Goal: Navigation & Orientation: Find specific page/section

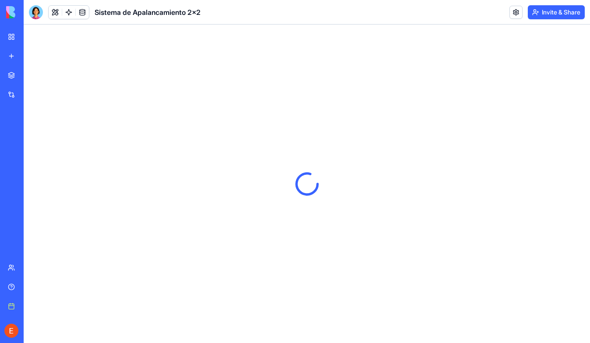
click at [457, 98] on div at bounding box center [307, 184] width 566 height 318
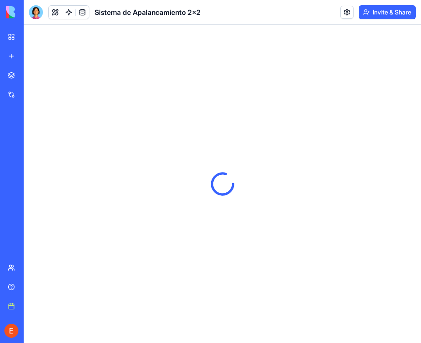
drag, startPoint x: 587, startPoint y: 0, endPoint x: 367, endPoint y: 73, distance: 232.3
click at [367, 73] on div at bounding box center [222, 184] width 397 height 318
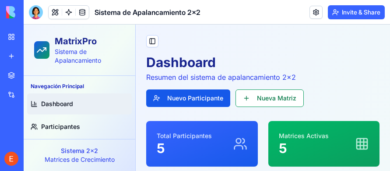
click at [54, 105] on span "Dashboard" at bounding box center [57, 103] width 32 height 9
click at [35, 103] on icon at bounding box center [35, 104] width 0 height 4
click at [35, 104] on icon at bounding box center [34, 103] width 7 height 7
click at [63, 129] on span "Participantes" at bounding box center [60, 126] width 39 height 9
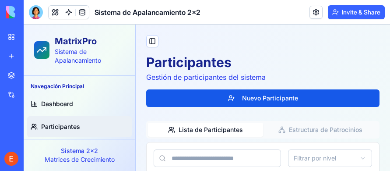
click at [62, 104] on span "Dashboard" at bounding box center [57, 103] width 32 height 9
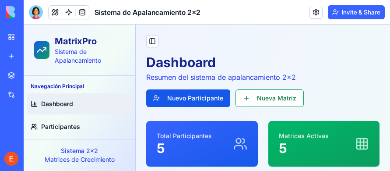
click at [62, 104] on span "Dashboard" at bounding box center [57, 103] width 32 height 9
click at [38, 104] on link "Dashboard" at bounding box center [79, 103] width 105 height 21
click at [66, 125] on span "Participantes" at bounding box center [60, 126] width 39 height 9
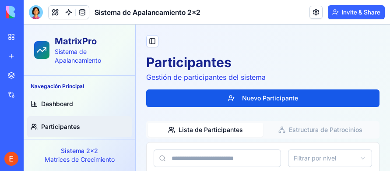
click at [49, 107] on span "Dashboard" at bounding box center [57, 103] width 32 height 9
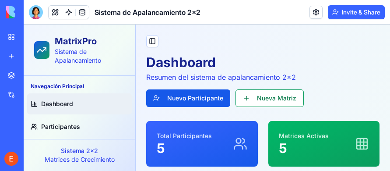
click at [49, 106] on span "Dashboard" at bounding box center [57, 103] width 32 height 9
click at [54, 102] on span "Dashboard" at bounding box center [57, 103] width 32 height 9
click at [56, 128] on span "Participantes" at bounding box center [60, 126] width 39 height 9
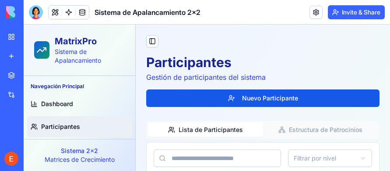
click at [51, 104] on span "Dashboard" at bounding box center [57, 103] width 32 height 9
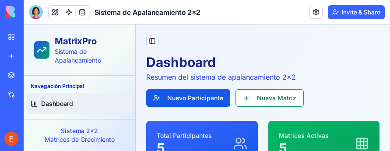
click at [213, 132] on div "Total Participantes 5" at bounding box center [202, 143] width 91 height 25
